Goal: Task Accomplishment & Management: Use online tool/utility

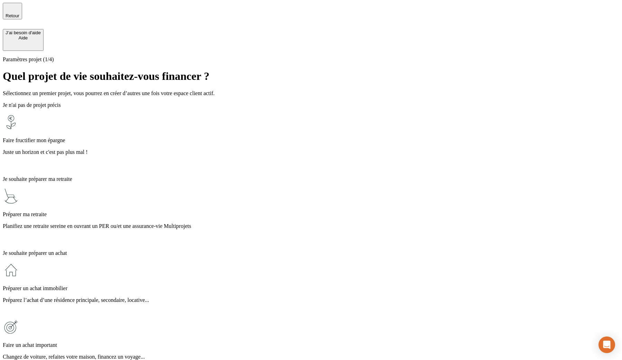
click at [243, 116] on div "Faire fructifier mon épargne Juste un horizon et c'est pas plus mal !" at bounding box center [311, 142] width 617 height 57
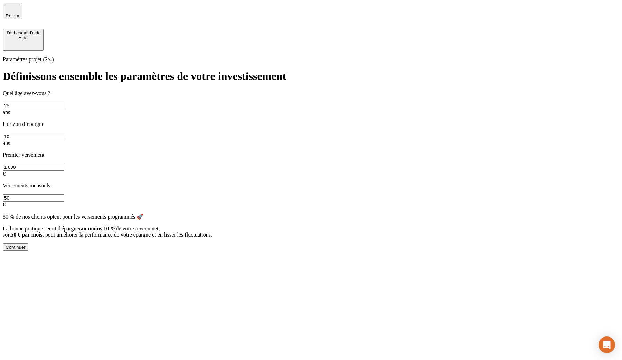
click at [28, 243] on button "Continuer" at bounding box center [16, 246] width 26 height 7
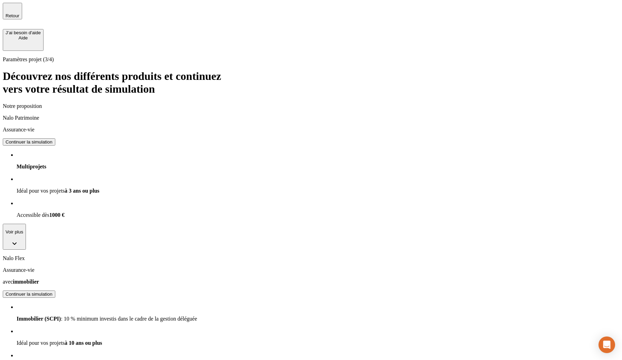
click at [53, 291] on div "Continuer la simulation" at bounding box center [29, 293] width 47 height 5
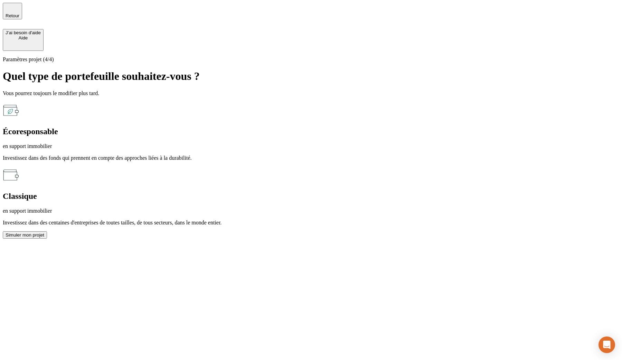
click at [44, 232] on div "Simuler mon projet" at bounding box center [25, 234] width 39 height 5
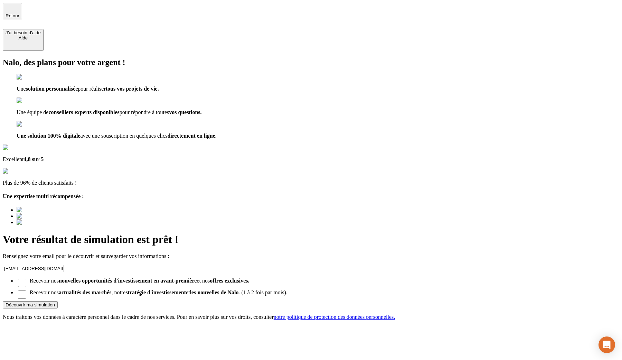
click at [55, 302] on div "Découvrir ma simulation" at bounding box center [30, 304] width 49 height 5
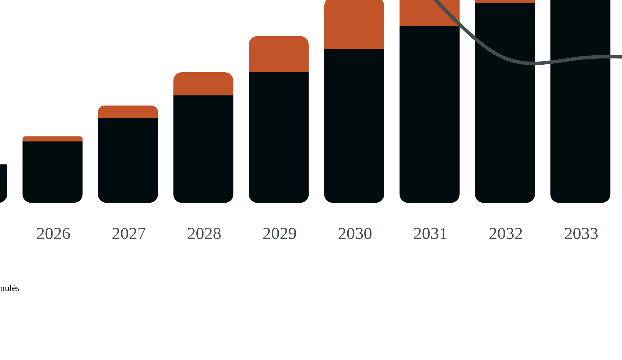
scroll to position [703, 0]
